Goal: Ask a question

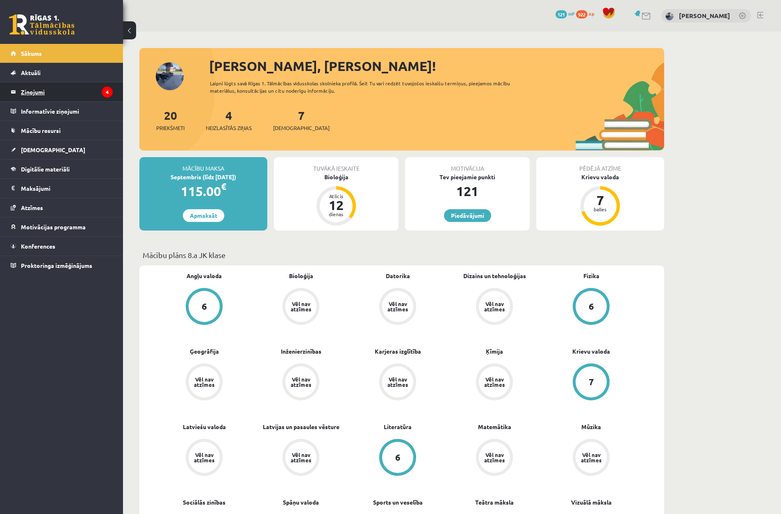
click at [93, 94] on legend "Ziņojumi 4" at bounding box center [67, 91] width 92 height 19
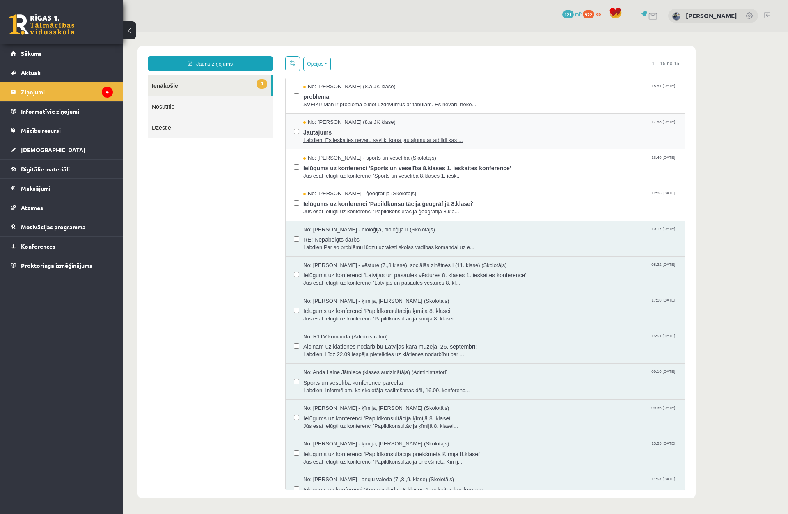
click at [327, 128] on span "Jautajums" at bounding box center [489, 131] width 373 height 10
click at [66, 58] on link "Sākums" at bounding box center [62, 53] width 102 height 19
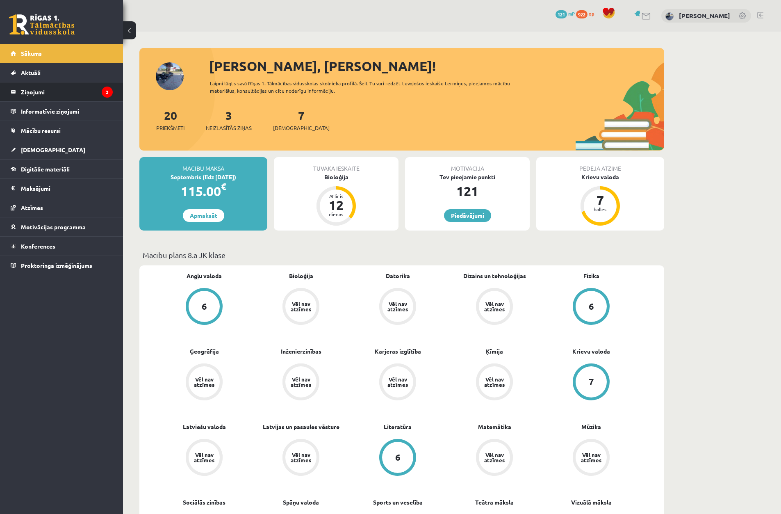
click at [73, 96] on legend "Ziņojumi 3" at bounding box center [67, 91] width 92 height 19
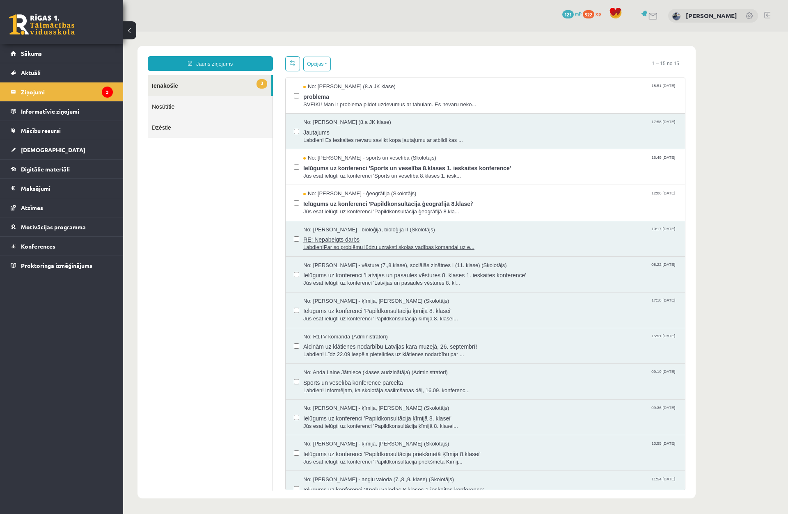
click at [363, 242] on span "RE: Nepabeigts darbs" at bounding box center [489, 238] width 373 height 10
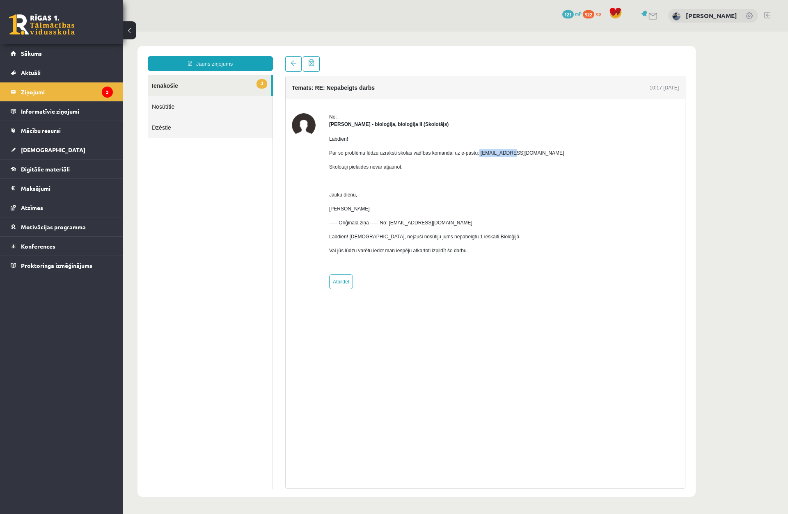
drag, startPoint x: 480, startPoint y: 152, endPoint x: 507, endPoint y: 153, distance: 27.5
click at [507, 153] on div "No: [PERSON_NAME] - bioloģija, bioloģija II (Skolotājs) Labdien! Par so problēm…" at bounding box center [485, 201] width 387 height 176
click at [477, 153] on p "Par so problēmu lūdzu uzraksti skolas vadības komandai uz e-pastu: [EMAIL_ADDRE…" at bounding box center [446, 152] width 235 height 7
drag, startPoint x: 477, startPoint y: 153, endPoint x: 510, endPoint y: 154, distance: 32.8
click at [510, 154] on div "No: Elza Saulīte - bioloģija, bioloģija II (Skolotājs) Labdien! Par so problēmu…" at bounding box center [485, 201] width 387 height 176
